Goal: Navigation & Orientation: Find specific page/section

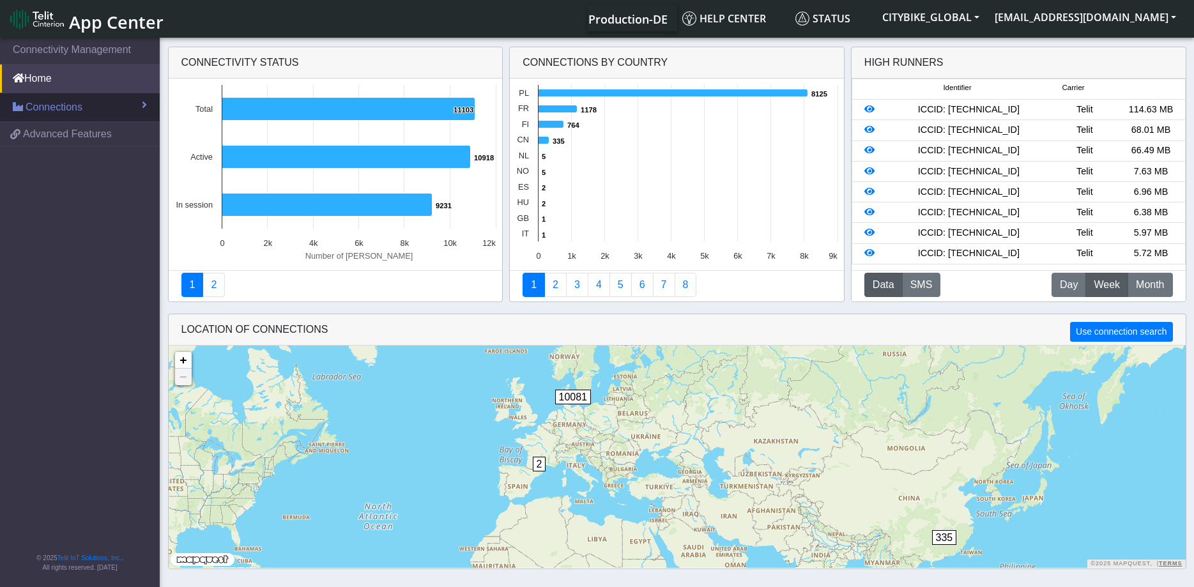
click at [55, 99] on link "Connections" at bounding box center [80, 107] width 160 height 28
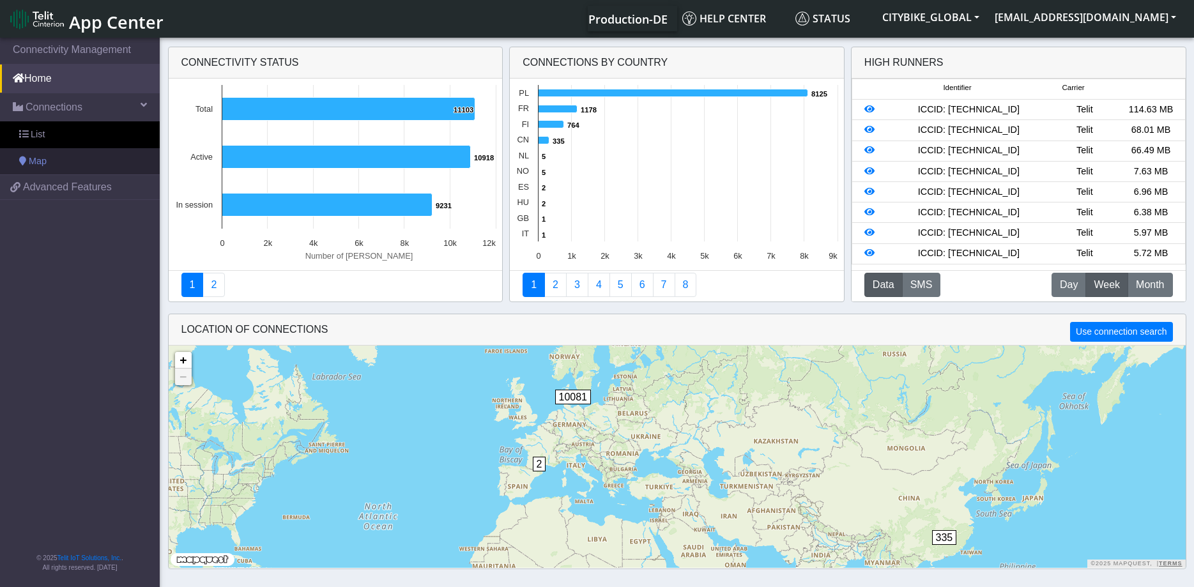
click at [29, 159] on span "Map" at bounding box center [38, 162] width 18 height 14
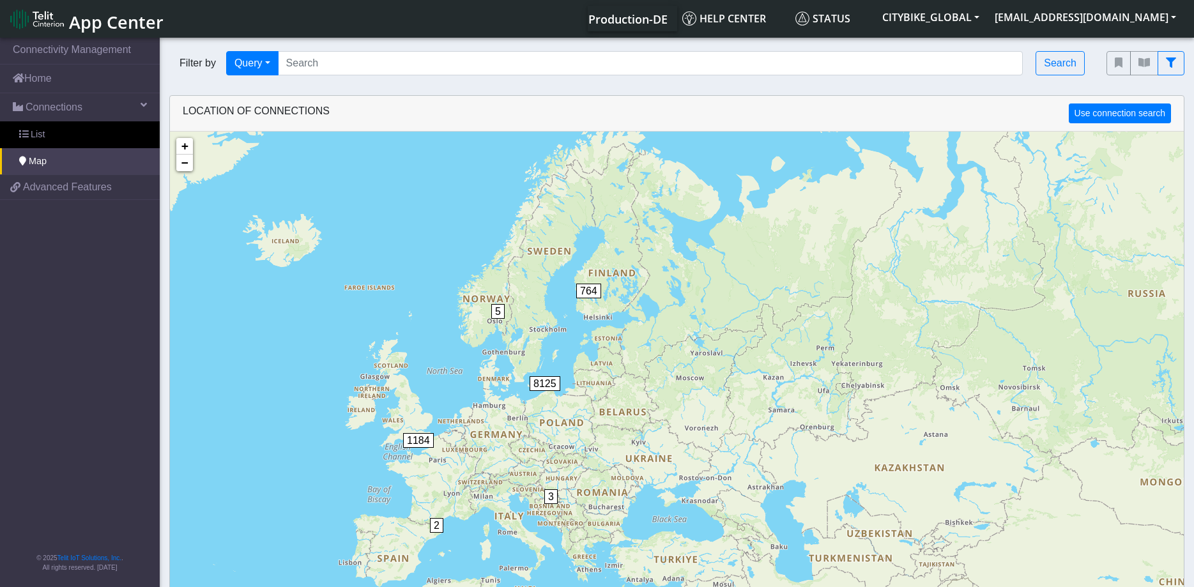
drag, startPoint x: 440, startPoint y: 315, endPoint x: 619, endPoint y: 390, distance: 193.9
click at [619, 390] on div "2 4 331 3 5 764 1184 8125 + − ©2025 MapQuest, | Terms" at bounding box center [677, 425] width 1014 height 587
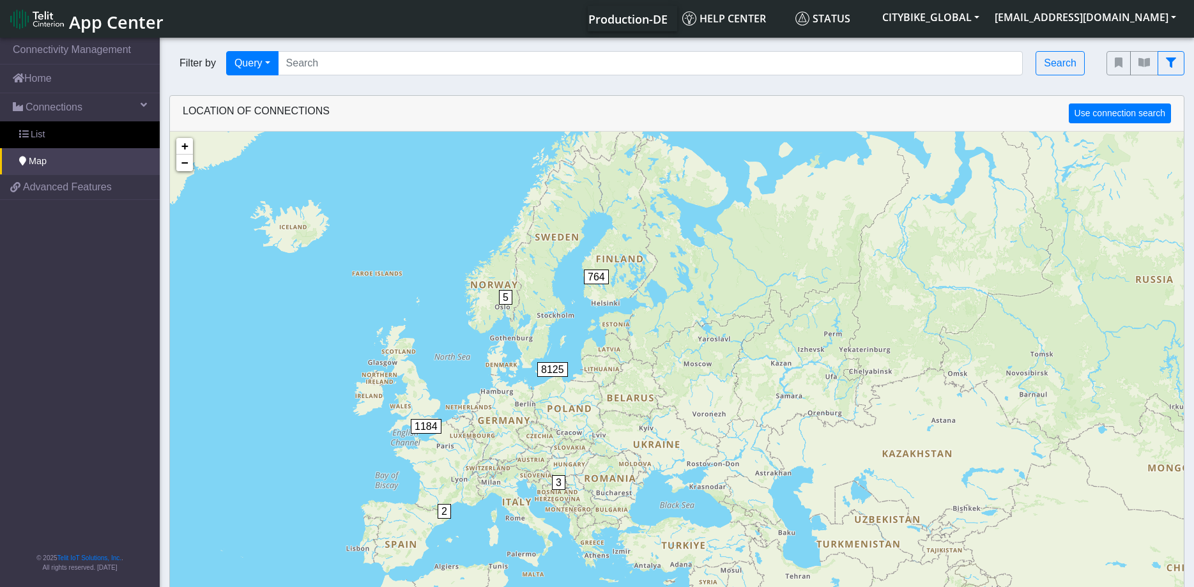
drag, startPoint x: 483, startPoint y: 412, endPoint x: 491, endPoint y: 394, distance: 19.2
click at [491, 394] on div "2 4 331 3 5 764 1184 8125 + − ©2025 MapQuest, | Terms" at bounding box center [677, 425] width 1014 height 587
click at [32, 73] on link "Home" at bounding box center [80, 79] width 160 height 28
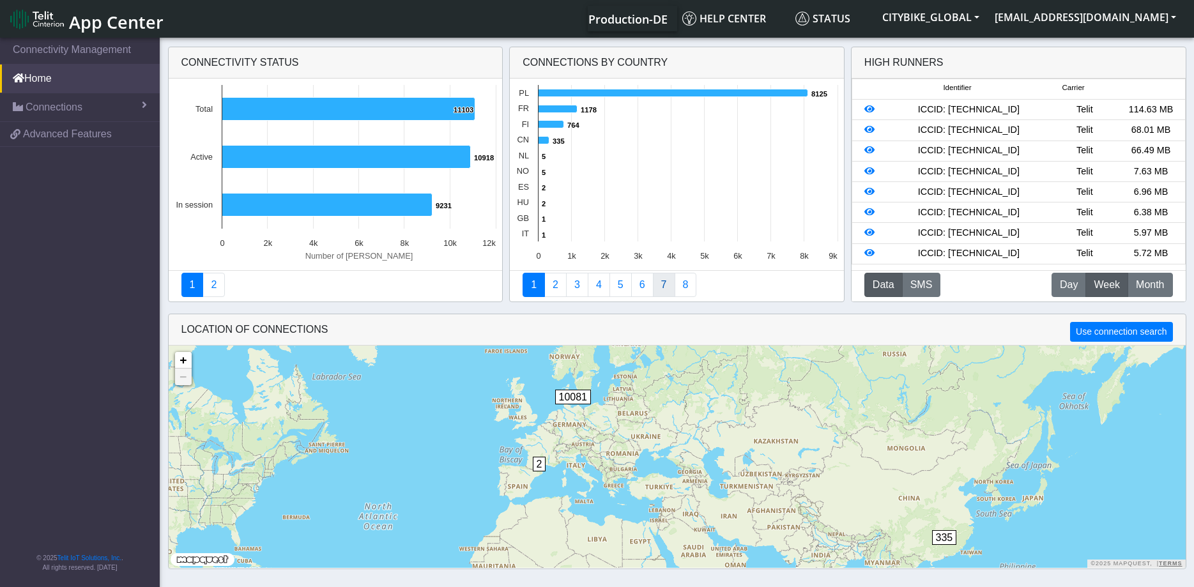
click at [663, 288] on link "7" at bounding box center [664, 285] width 22 height 24
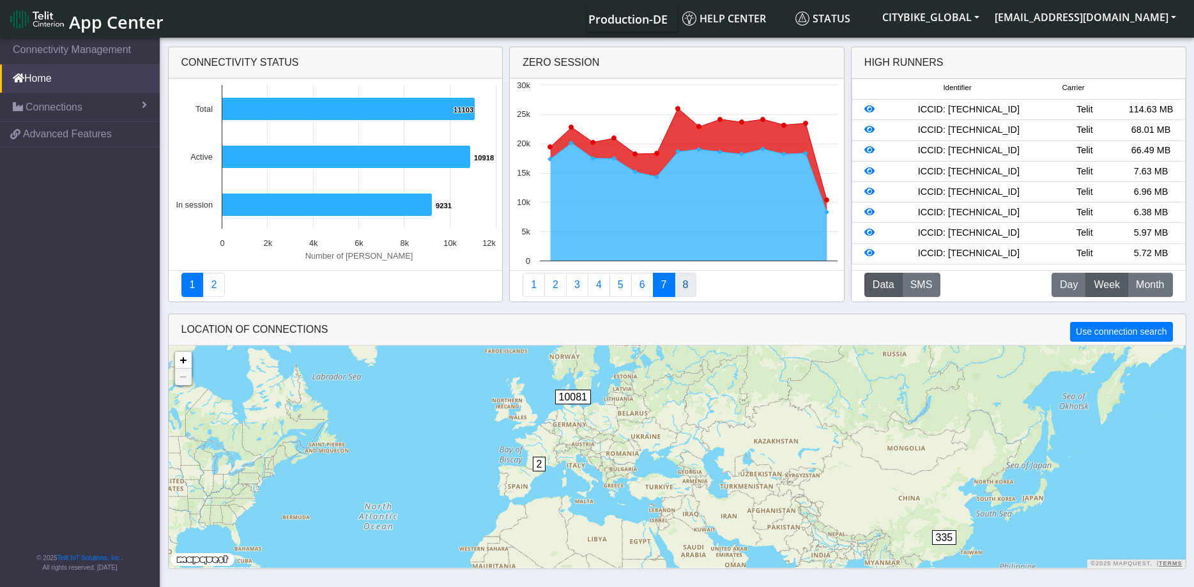
click at [684, 283] on link "8" at bounding box center [686, 285] width 22 height 24
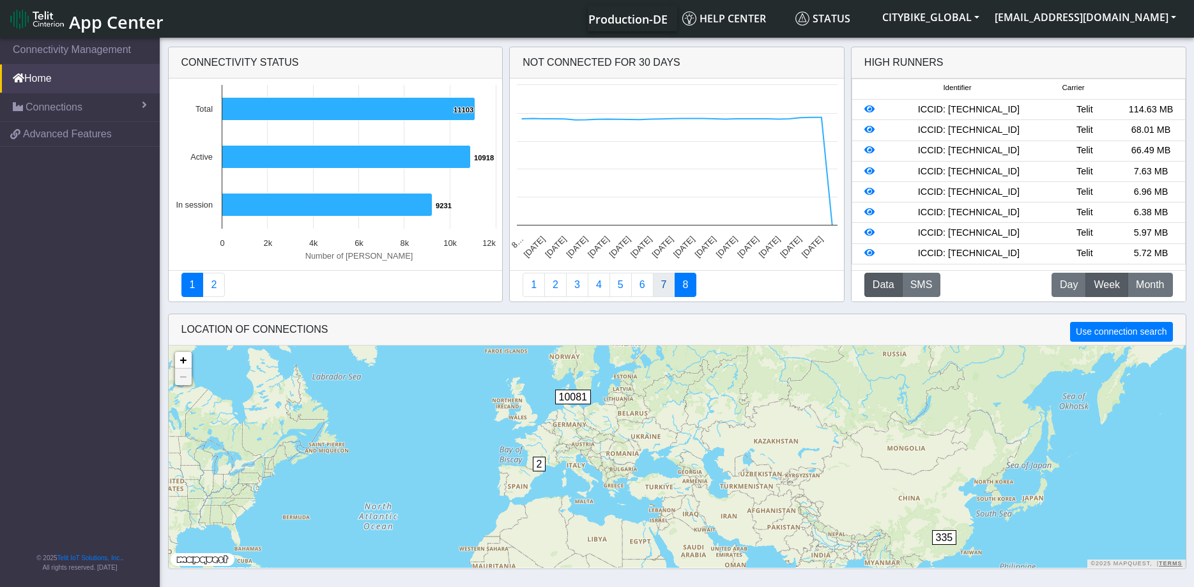
click at [661, 287] on link "7" at bounding box center [664, 285] width 22 height 24
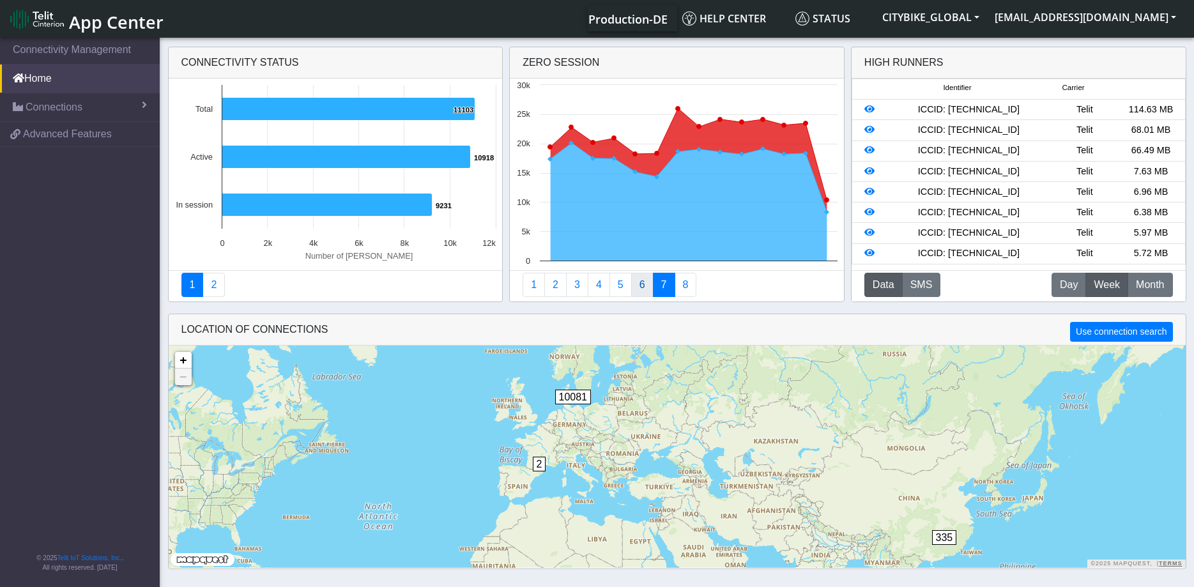
click at [643, 291] on link "6" at bounding box center [642, 285] width 22 height 24
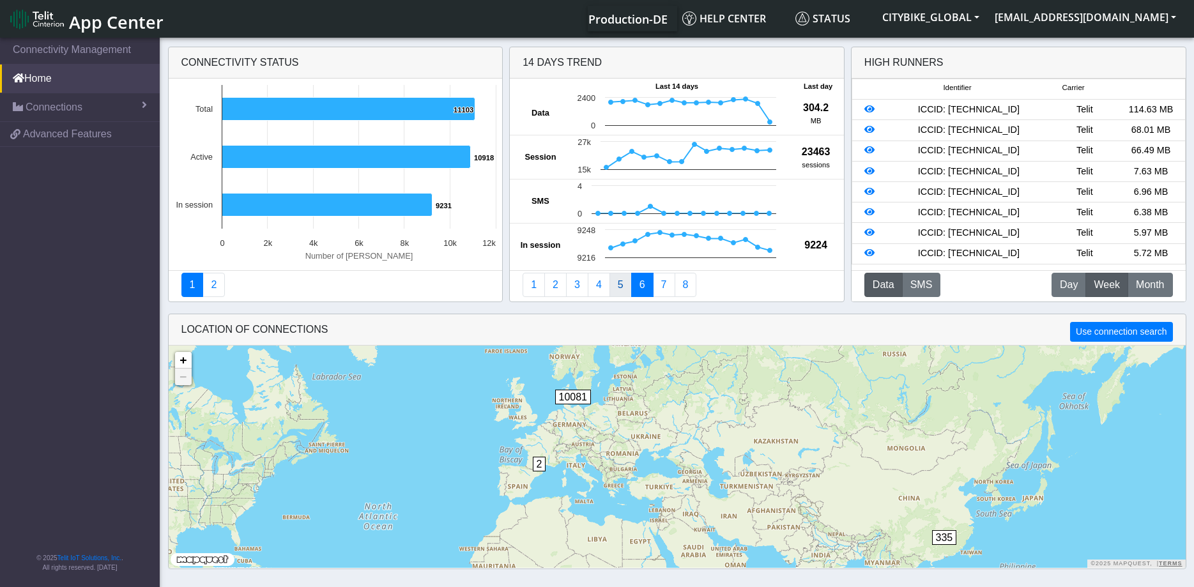
click at [615, 288] on link "5" at bounding box center [621, 285] width 22 height 24
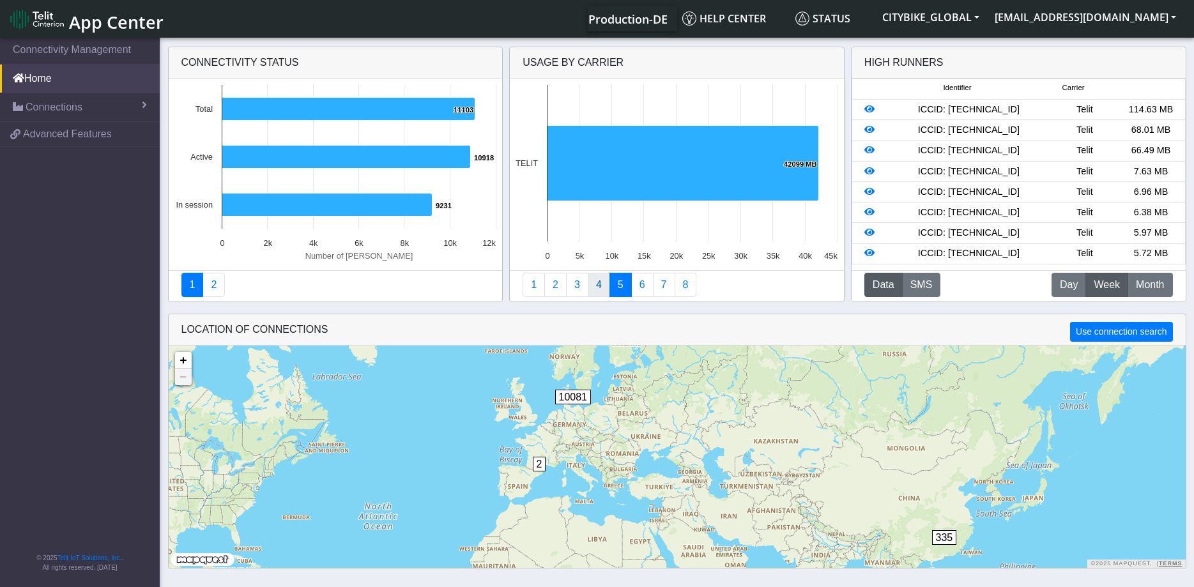
click at [597, 284] on link "4" at bounding box center [599, 285] width 22 height 24
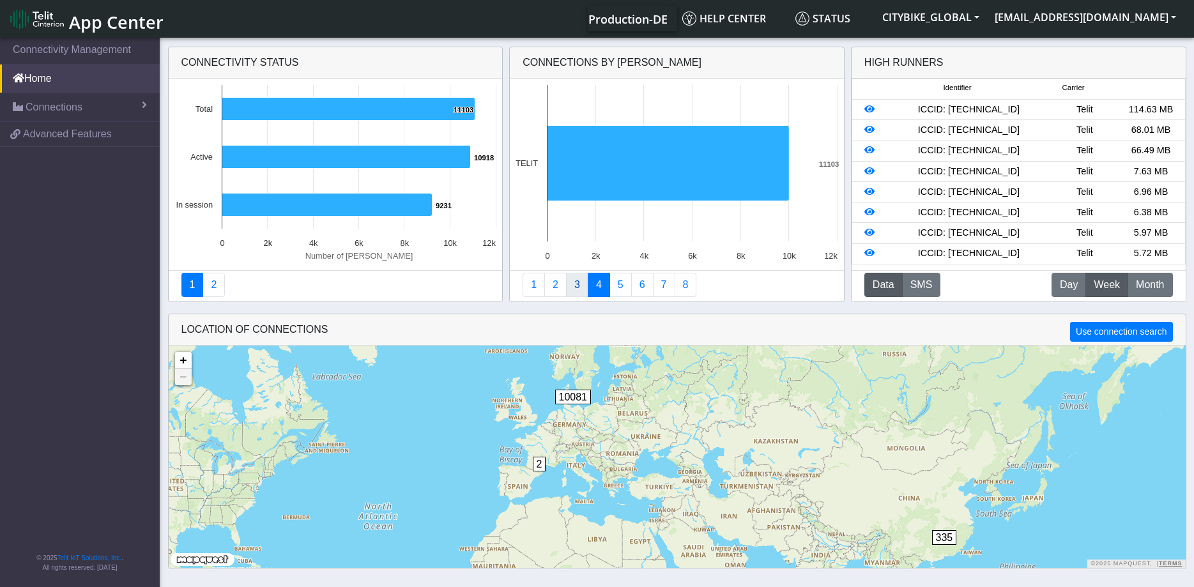
click at [574, 287] on link "3" at bounding box center [577, 285] width 22 height 24
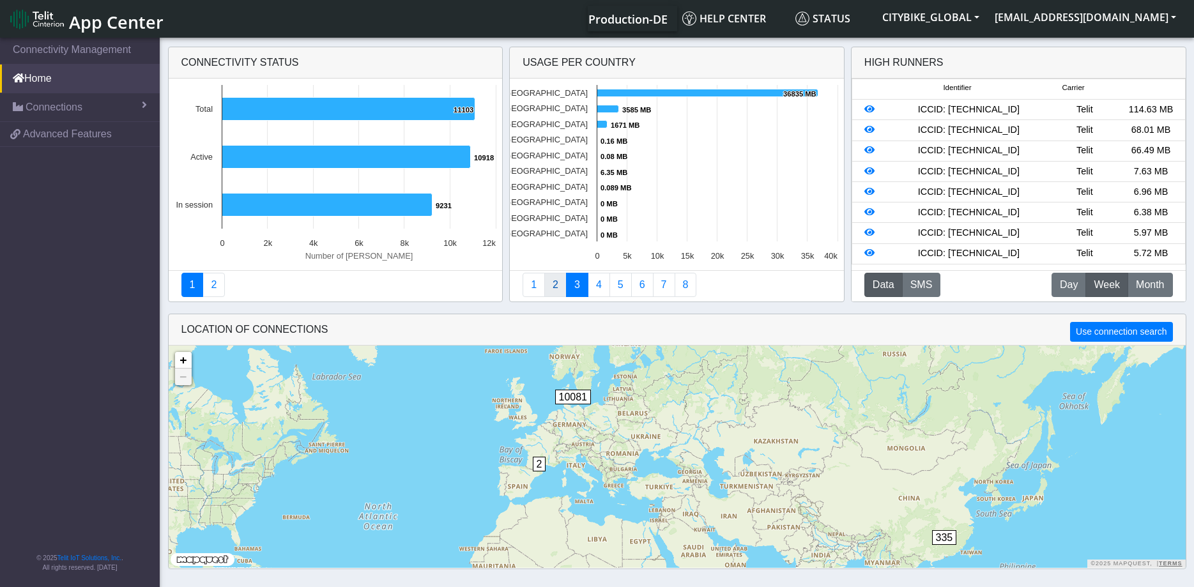
click at [552, 288] on link "2" at bounding box center [556, 285] width 22 height 24
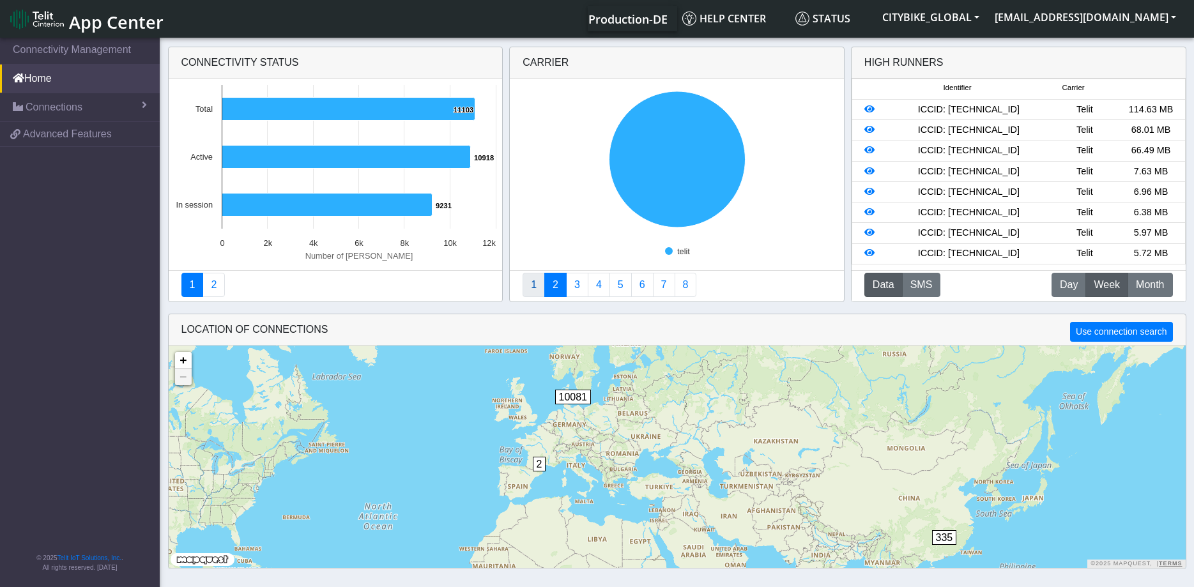
click at [536, 289] on link "1" at bounding box center [534, 285] width 22 height 24
